Goal: Task Accomplishment & Management: Use online tool/utility

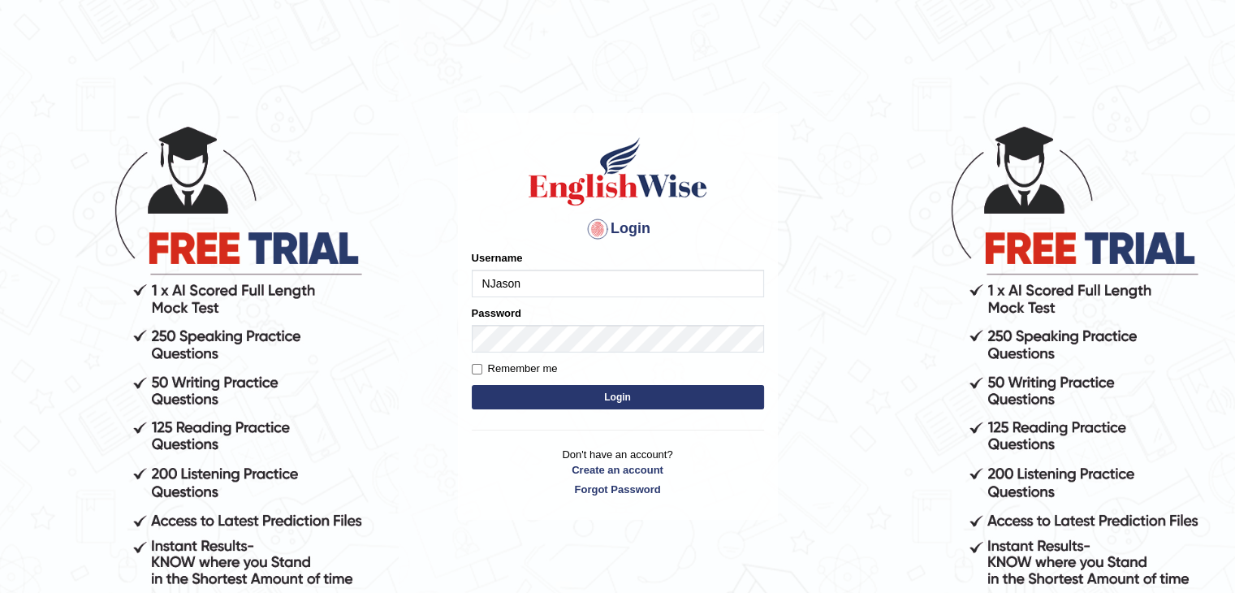
type input "NJason"
click at [692, 402] on button "Login" at bounding box center [618, 397] width 292 height 24
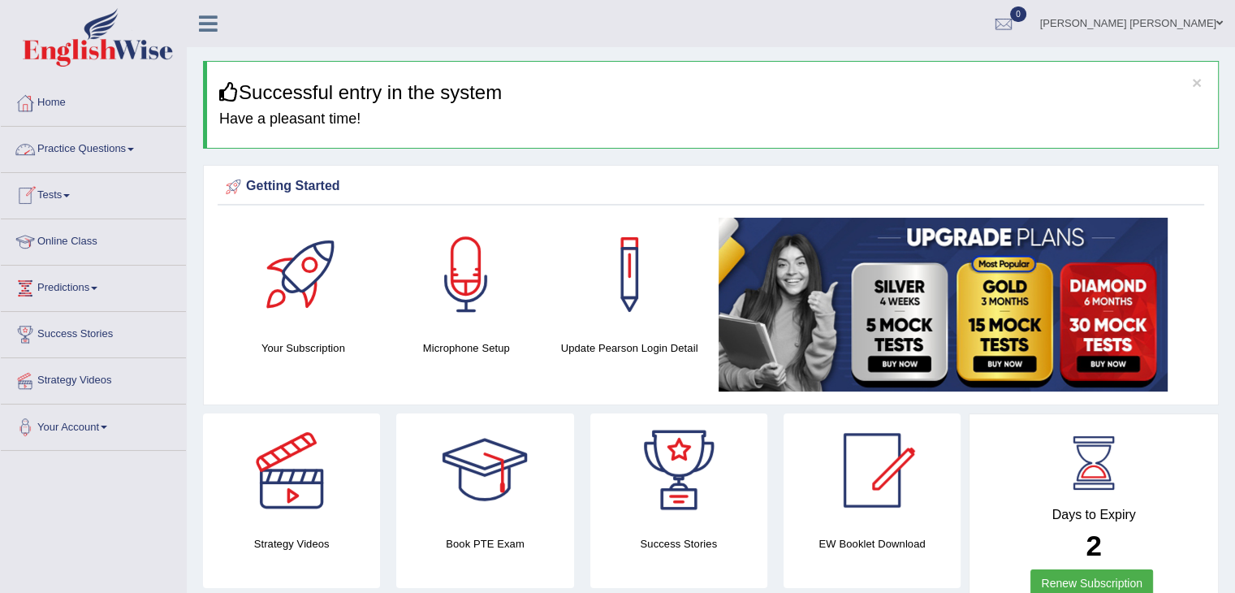
click at [67, 196] on link "Tests" at bounding box center [93, 193] width 185 height 41
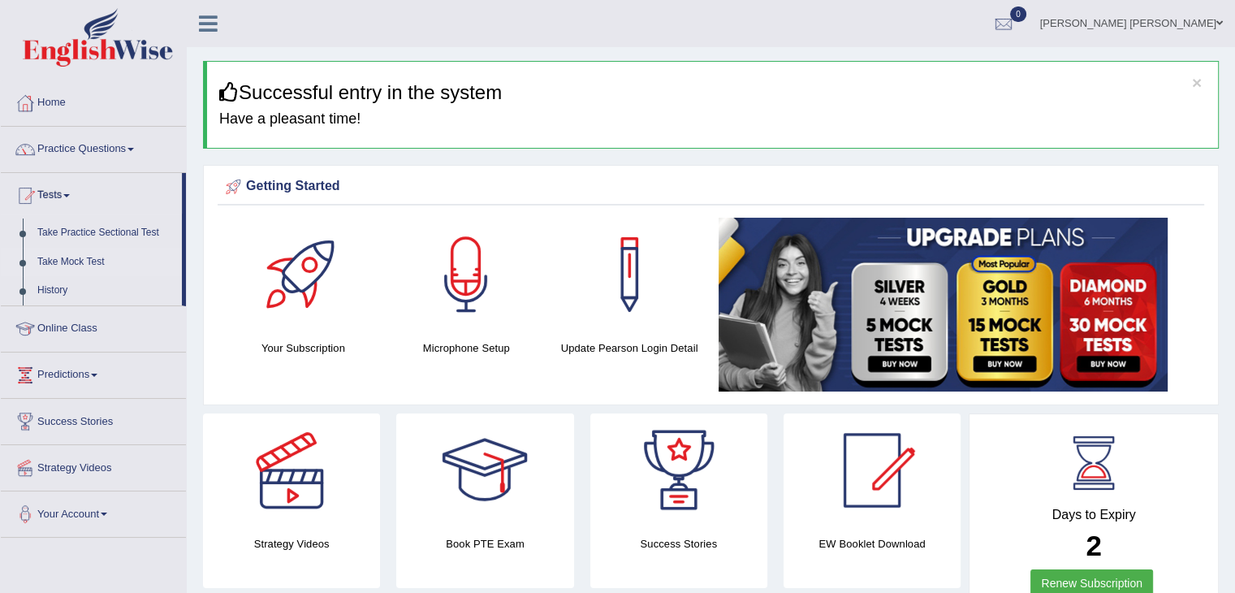
click at [105, 262] on link "Take Mock Test" at bounding box center [106, 262] width 152 height 29
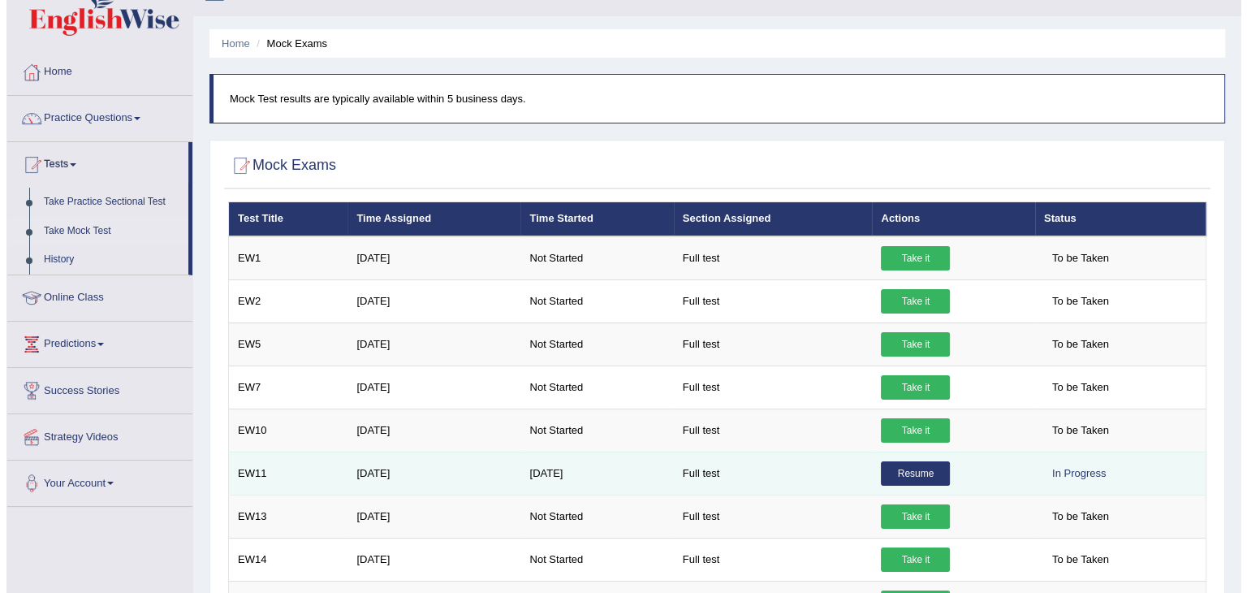
scroll to position [81, 0]
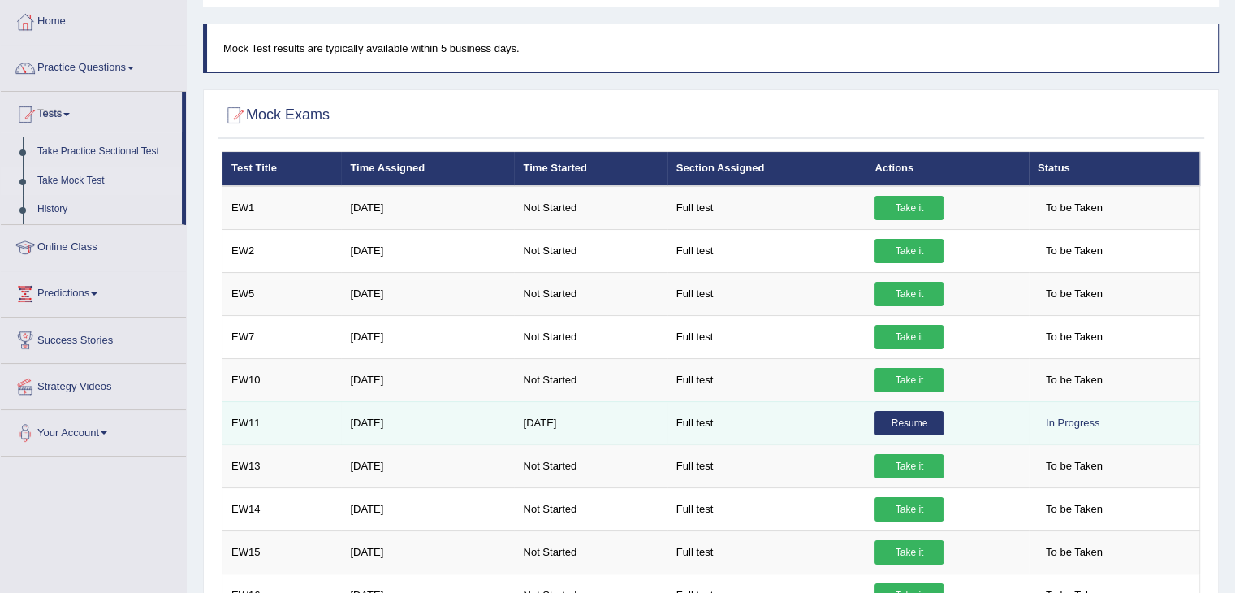
click at [916, 413] on link "Resume" at bounding box center [909, 423] width 69 height 24
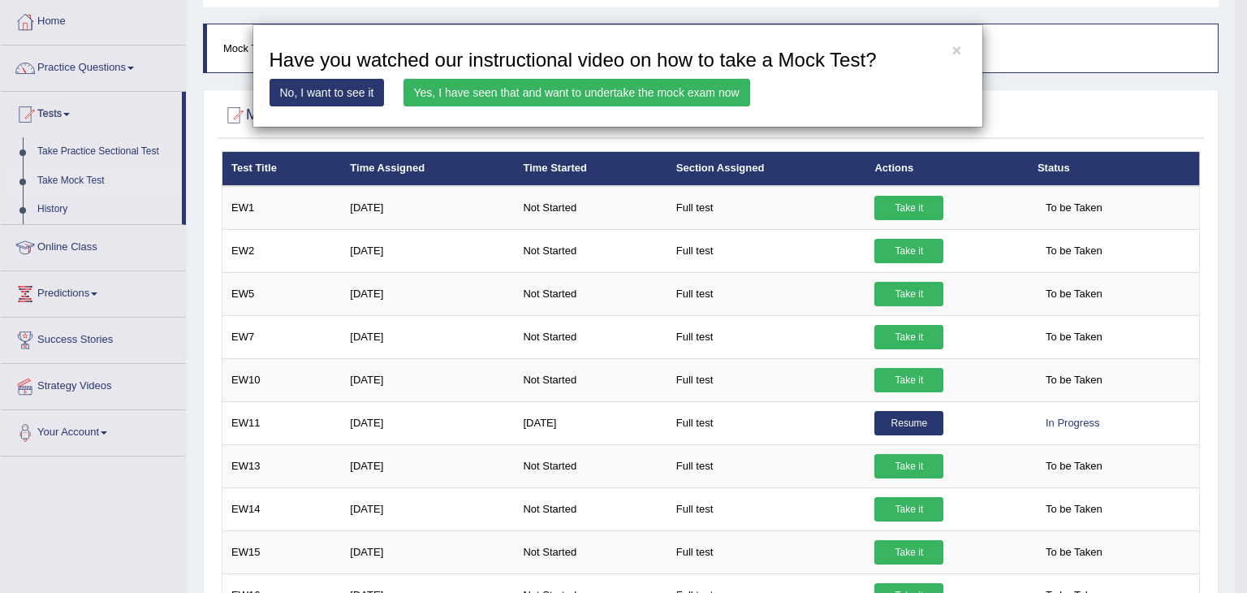
click at [641, 89] on link "Yes, I have seen that and want to undertake the mock exam now" at bounding box center [577, 93] width 347 height 28
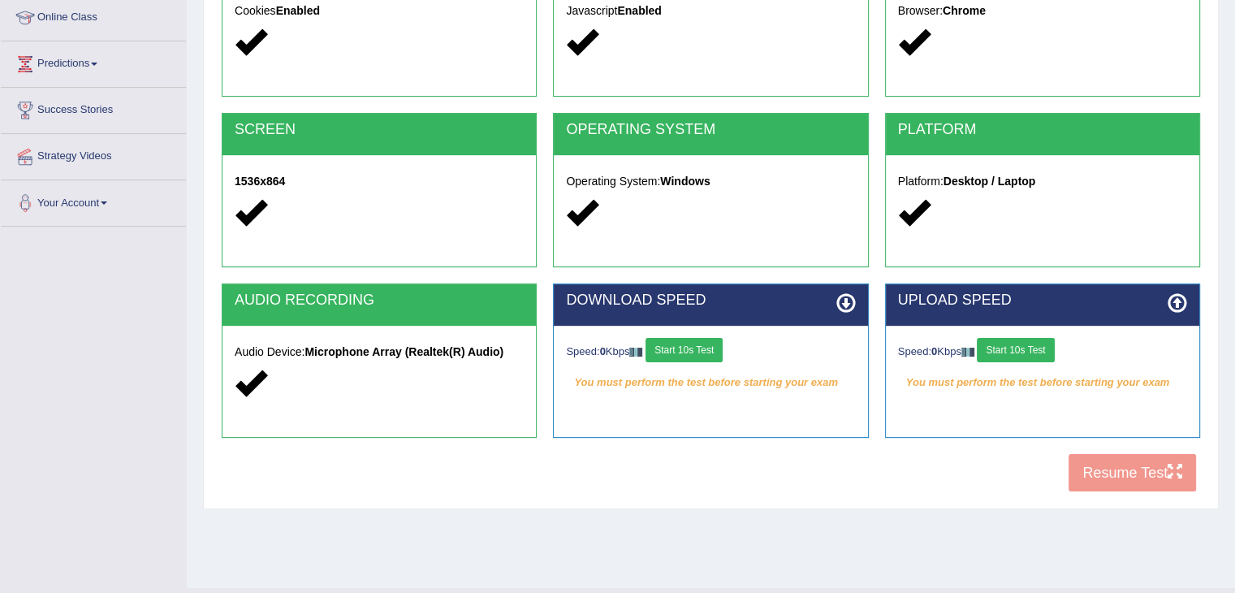
scroll to position [244, 0]
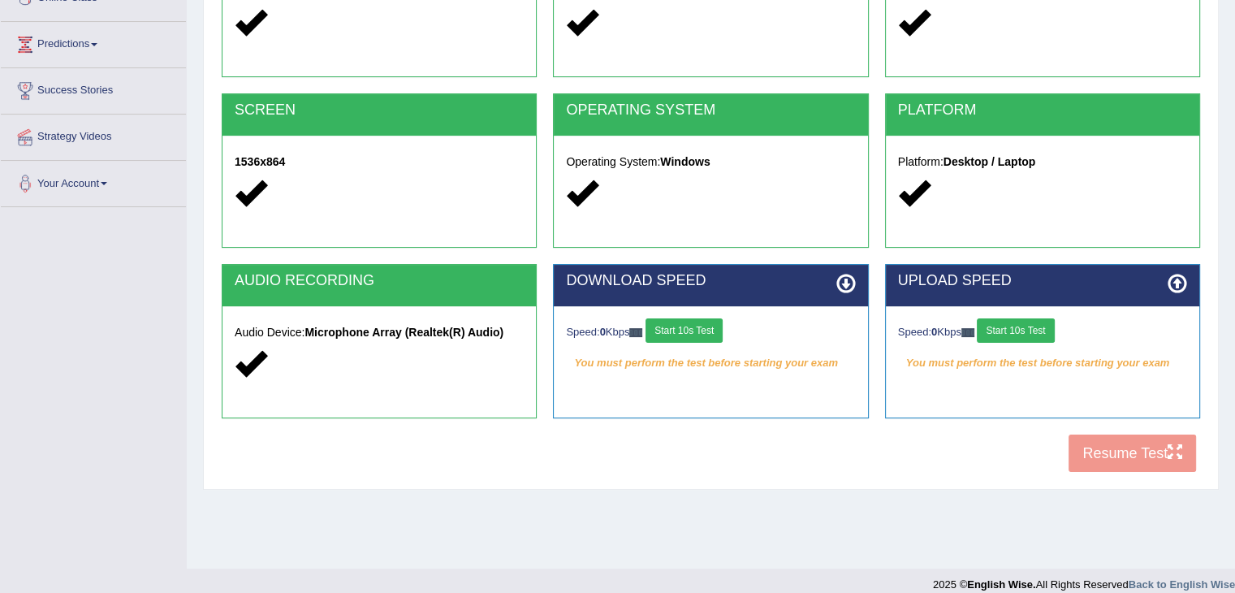
click at [707, 330] on button "Start 10s Test" at bounding box center [684, 330] width 77 height 24
click at [1032, 332] on button "Start 10s Test" at bounding box center [1015, 330] width 77 height 24
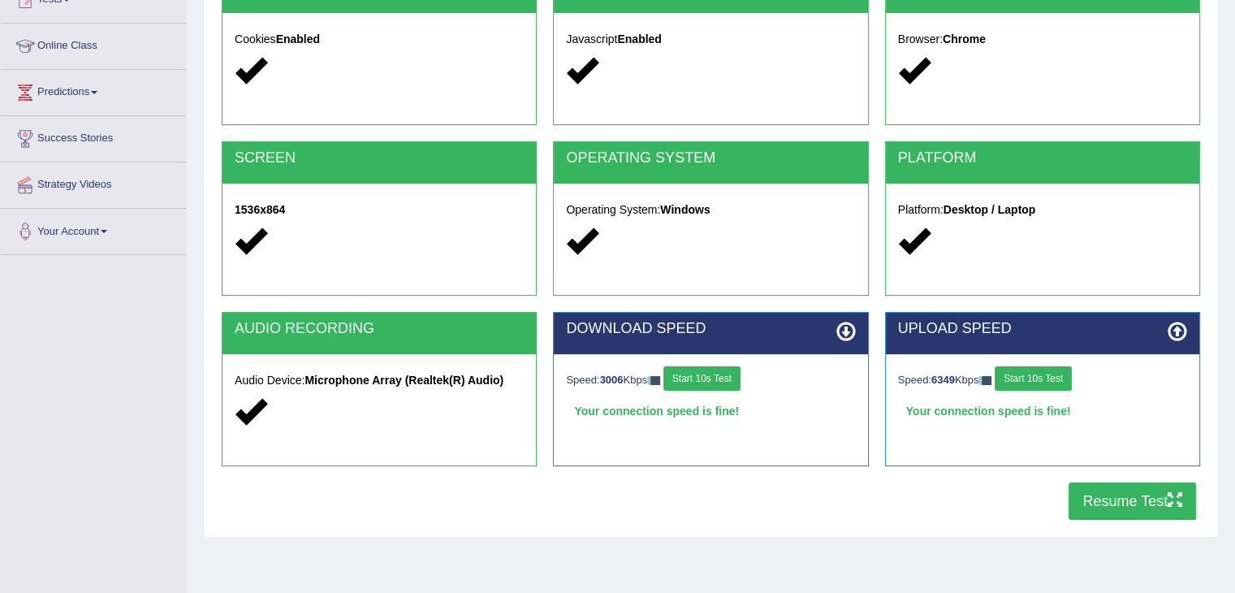
scroll to position [260, 0]
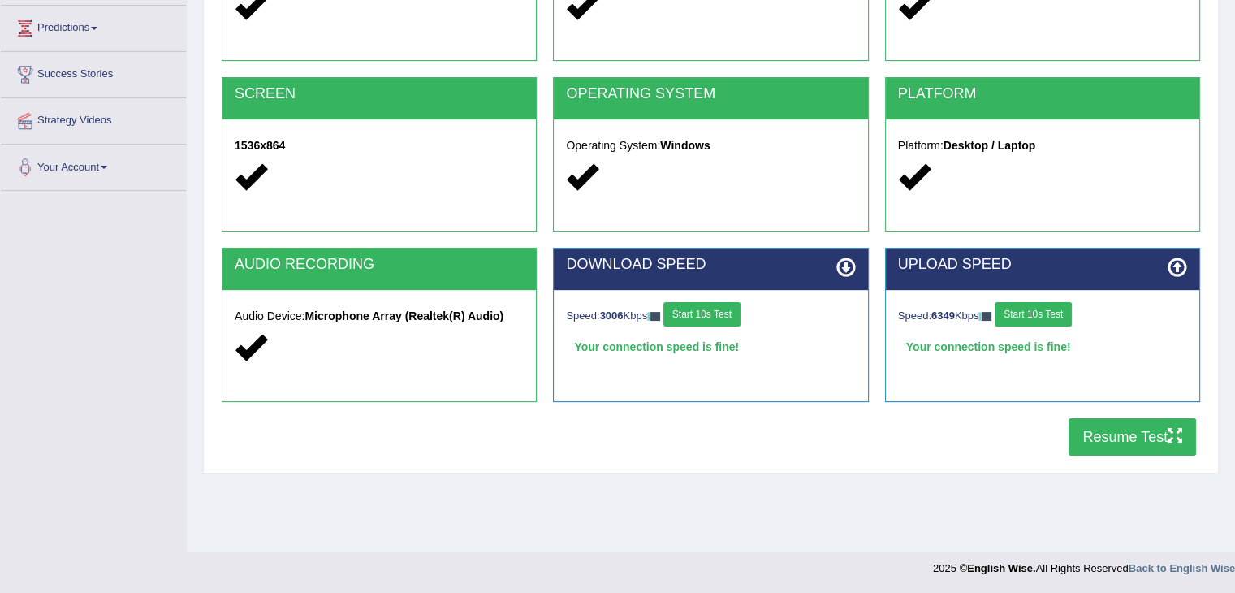
click at [1140, 427] on button "Resume Test" at bounding box center [1132, 436] width 127 height 37
